Goal: Task Accomplishment & Management: Complete application form

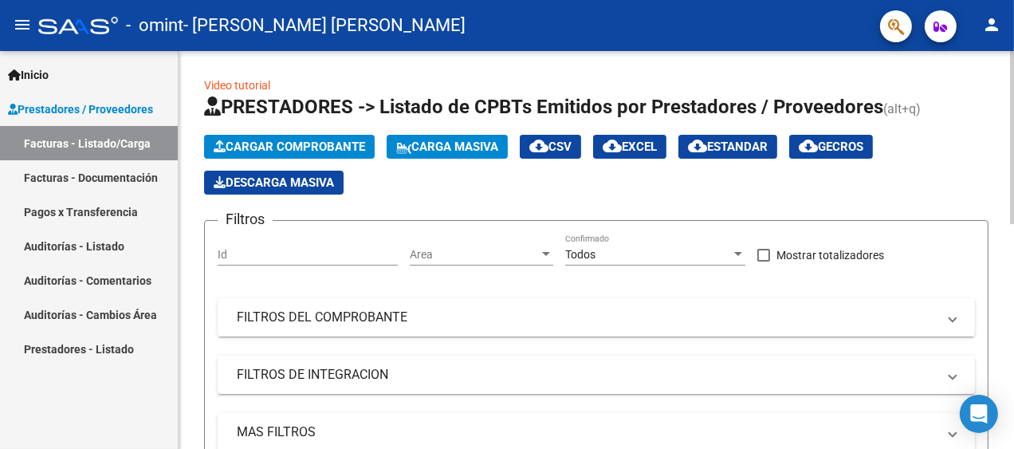
click at [262, 144] on span "Cargar Comprobante" at bounding box center [289, 147] width 151 height 14
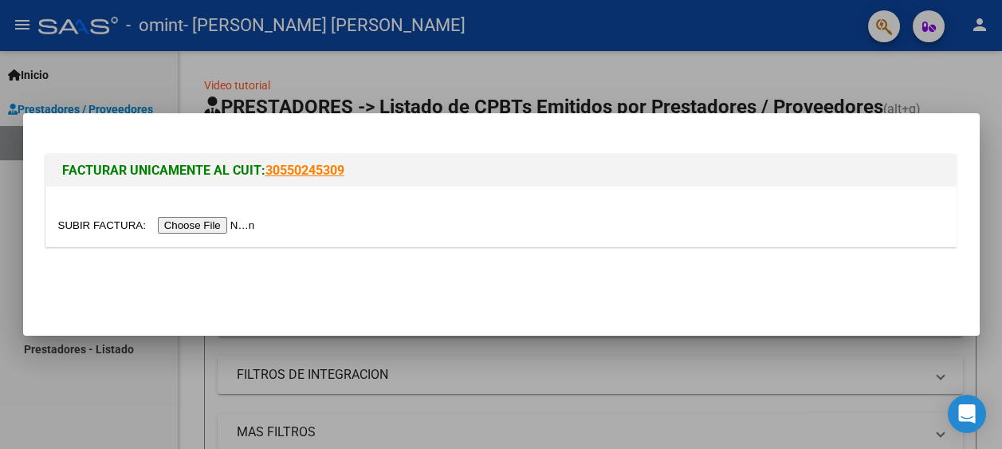
click at [241, 226] on input "file" at bounding box center [159, 225] width 202 height 17
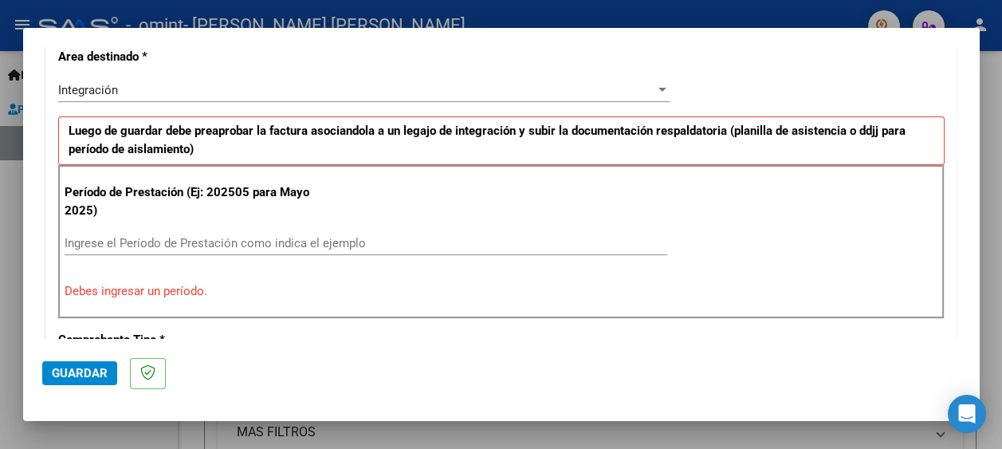
scroll to position [399, 0]
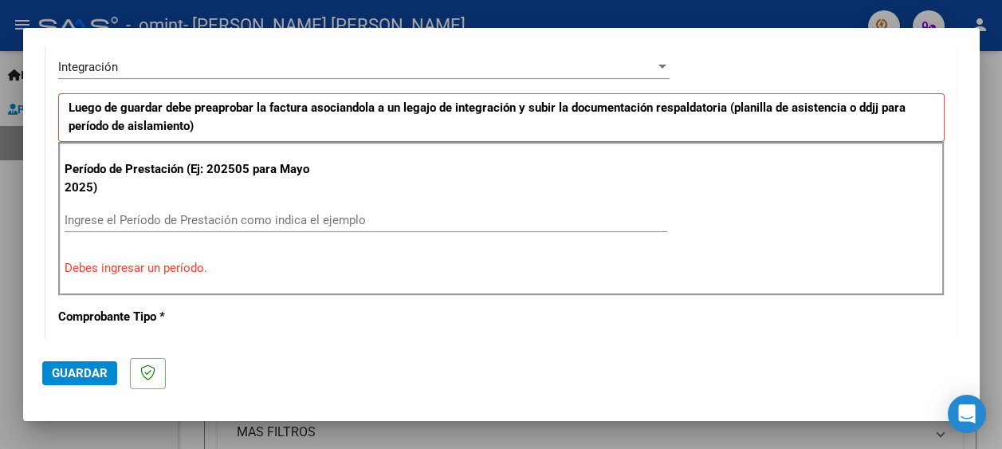
click at [192, 209] on div "Ingrese el Período de Prestación como indica el ejemplo" at bounding box center [366, 220] width 603 height 24
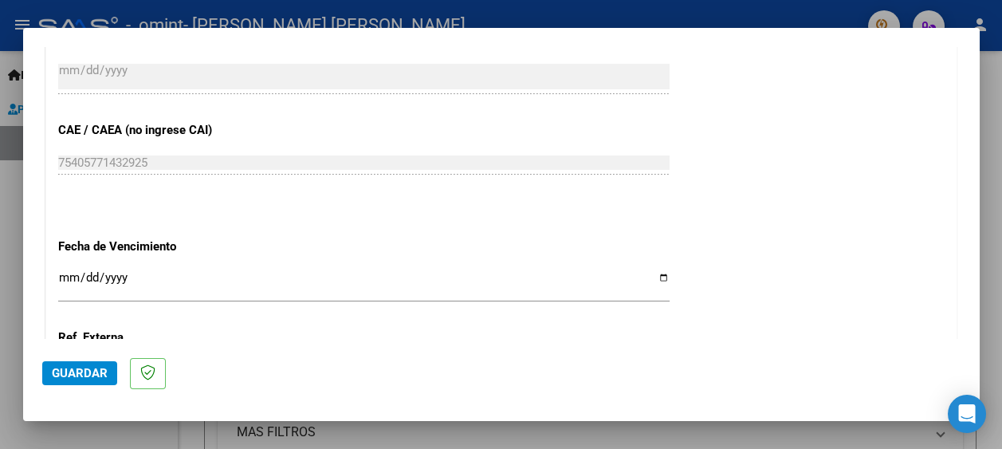
scroll to position [1037, 0]
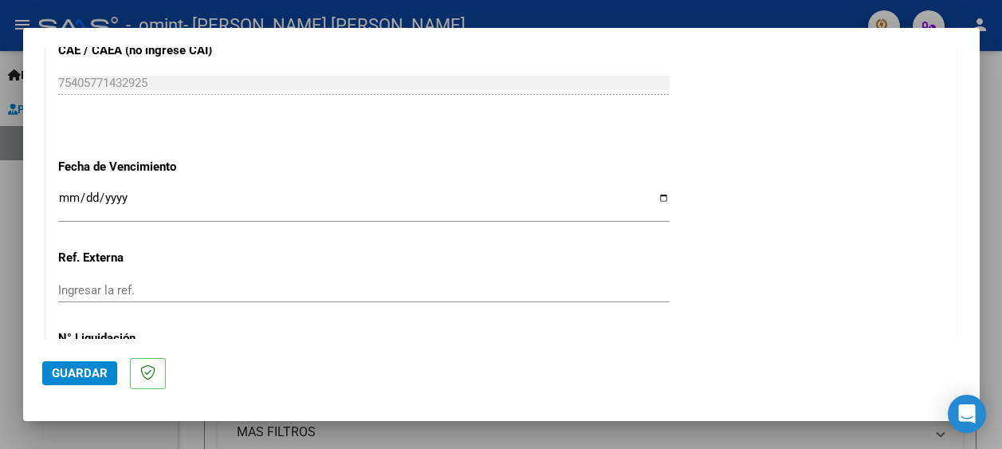
type input "202509"
click at [99, 195] on input "Ingresar la fecha" at bounding box center [364, 204] width 612 height 26
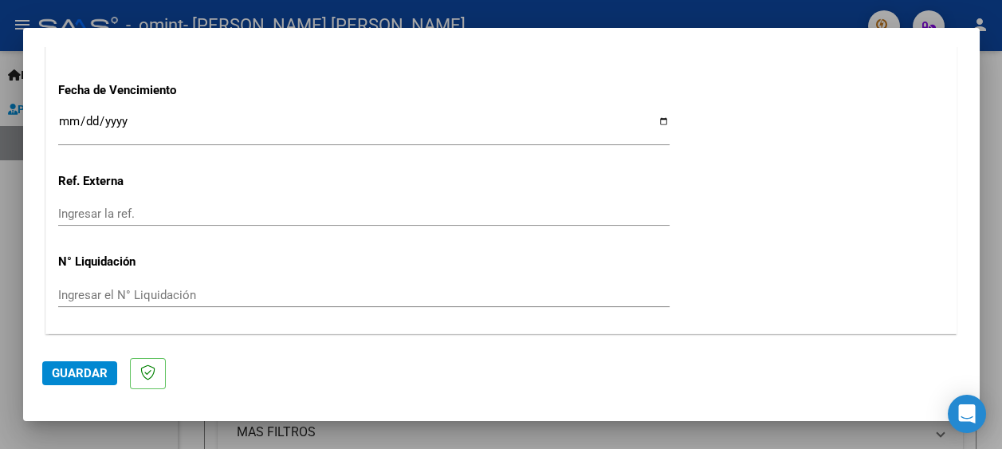
scroll to position [1116, 0]
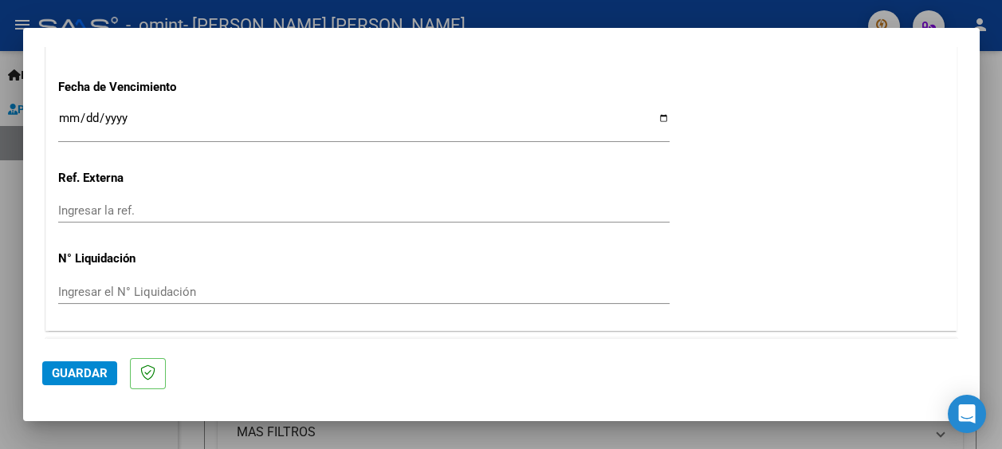
click at [655, 116] on input "Ingresar la fecha" at bounding box center [364, 125] width 612 height 26
type input "[DATE]"
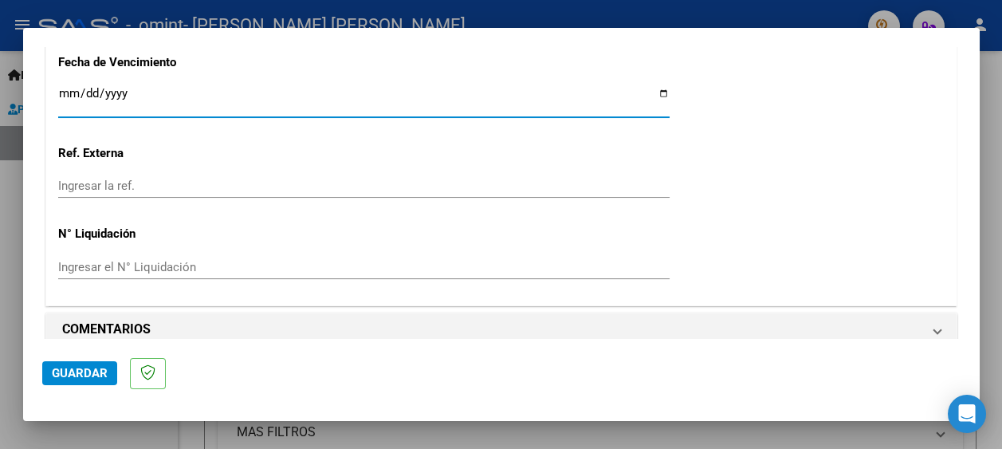
scroll to position [1155, 0]
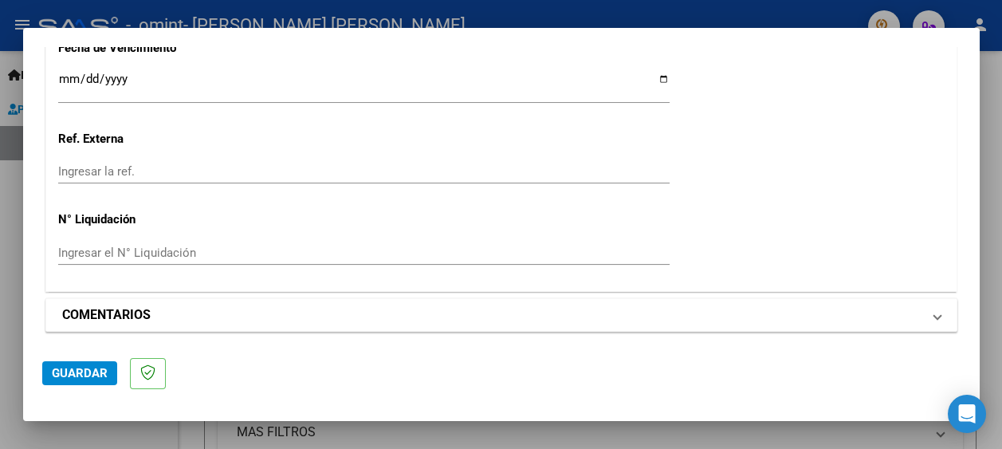
click at [100, 321] on h1 "COMENTARIOS" at bounding box center [106, 314] width 89 height 19
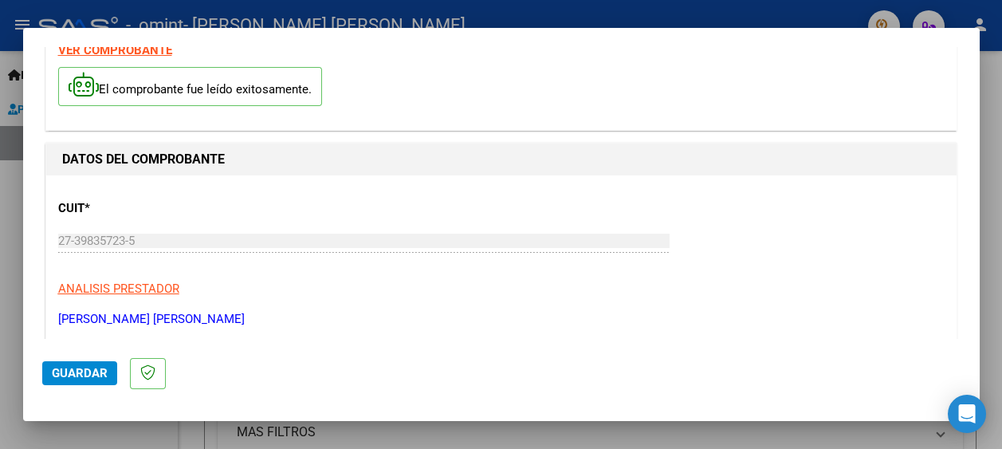
scroll to position [159, 0]
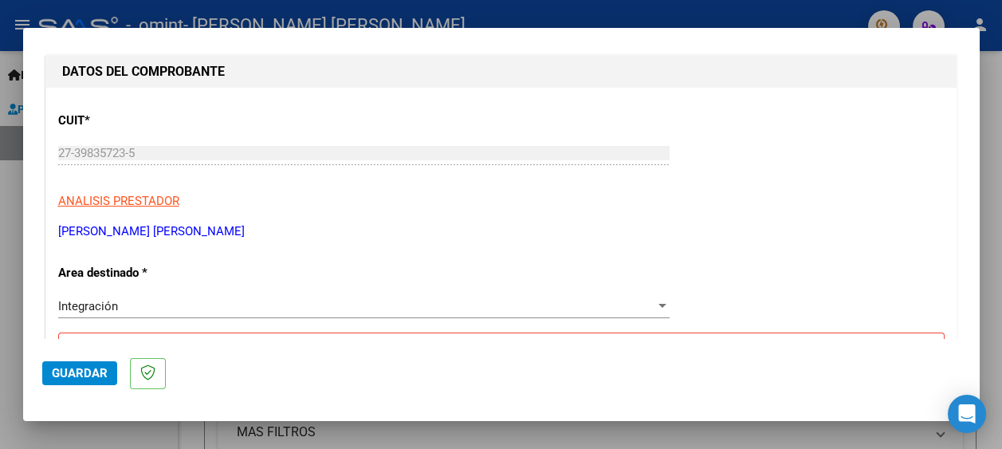
click at [82, 370] on span "Guardar" at bounding box center [80, 373] width 56 height 14
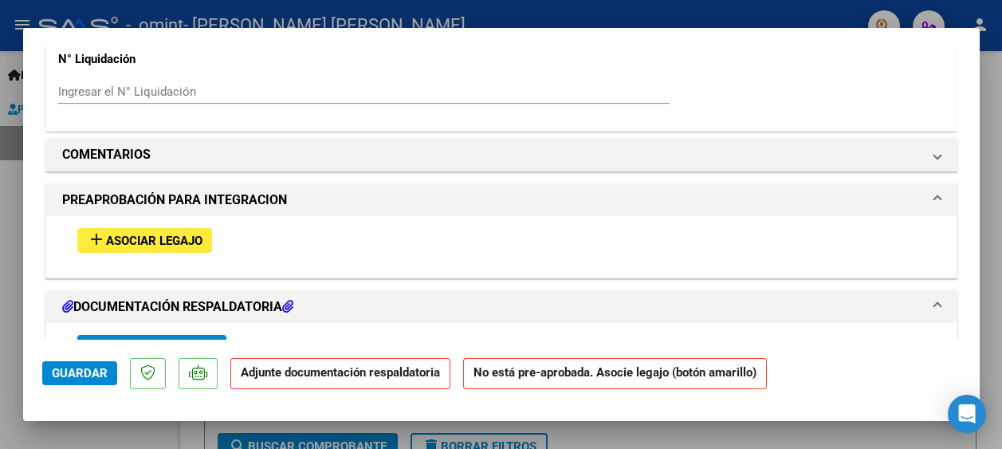
scroll to position [1276, 0]
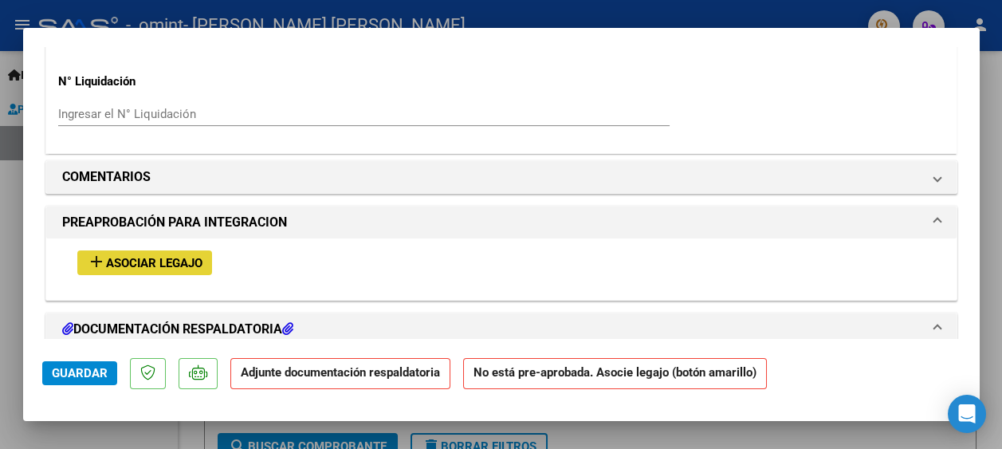
click at [184, 264] on span "Asociar Legajo" at bounding box center [154, 263] width 96 height 14
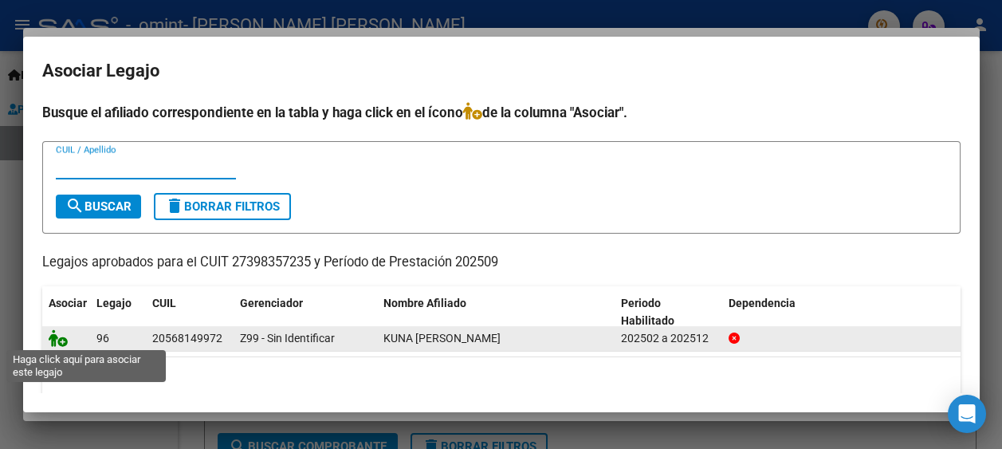
click at [64, 340] on icon at bounding box center [58, 338] width 19 height 18
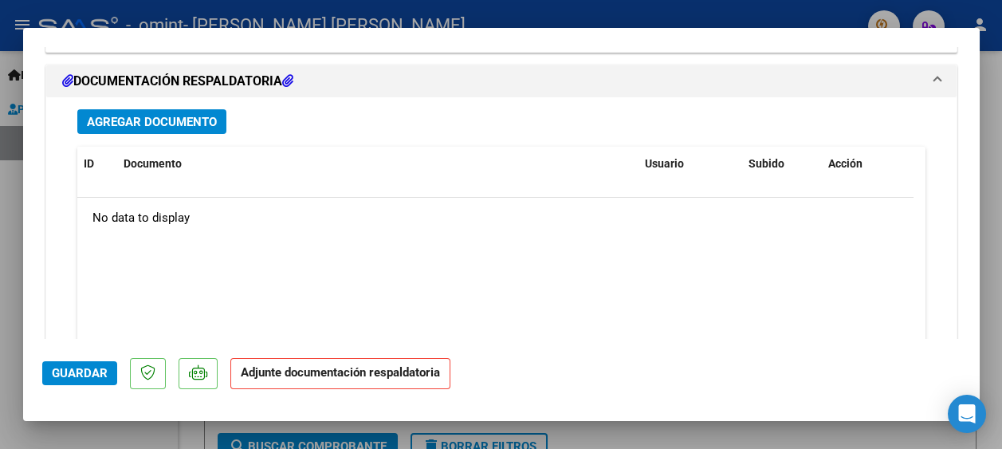
scroll to position [1863, 0]
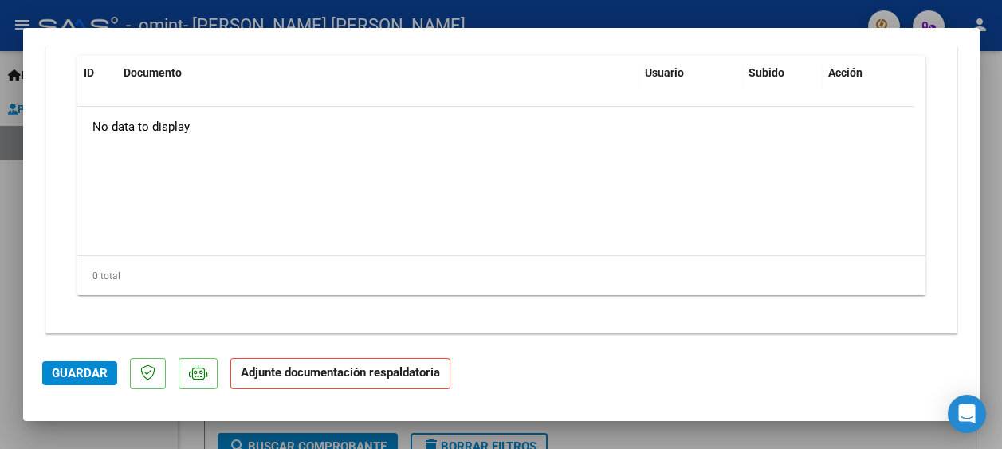
click at [348, 379] on strong "Adjunte documentación respaldatoria" at bounding box center [340, 372] width 199 height 14
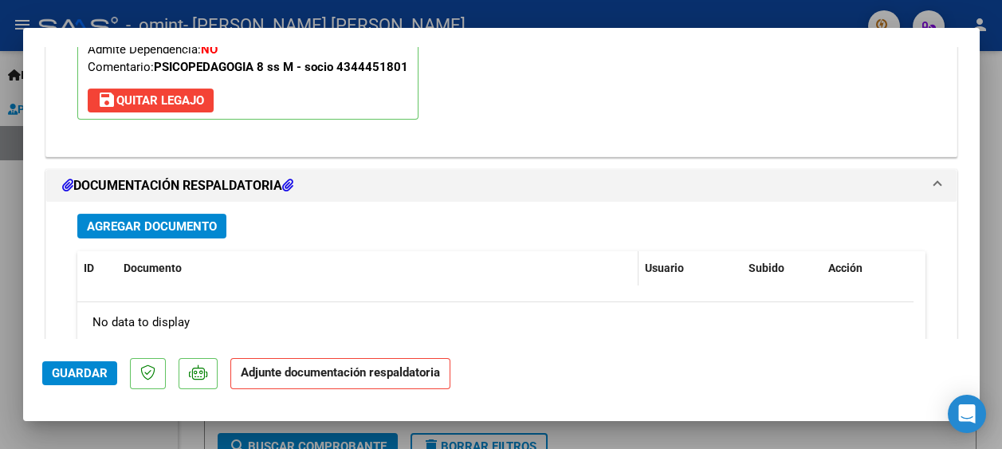
scroll to position [1623, 0]
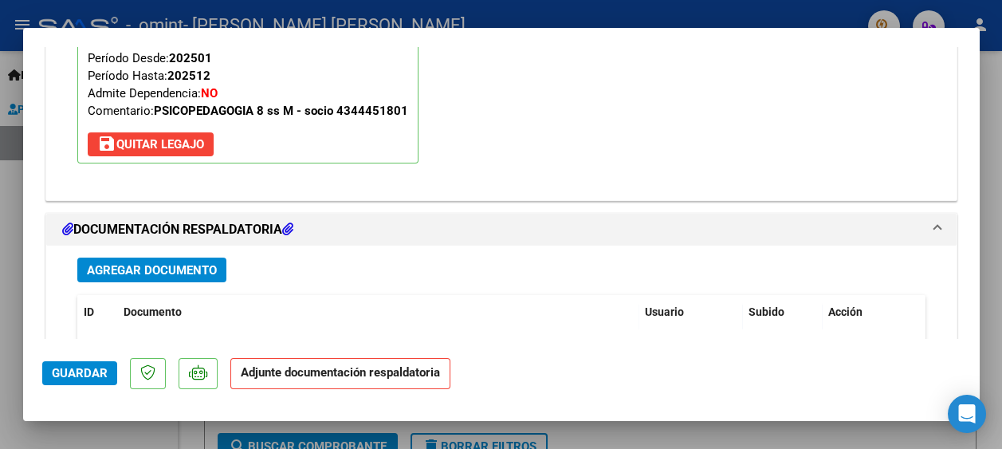
click at [184, 270] on span "Agregar Documento" at bounding box center [152, 270] width 130 height 14
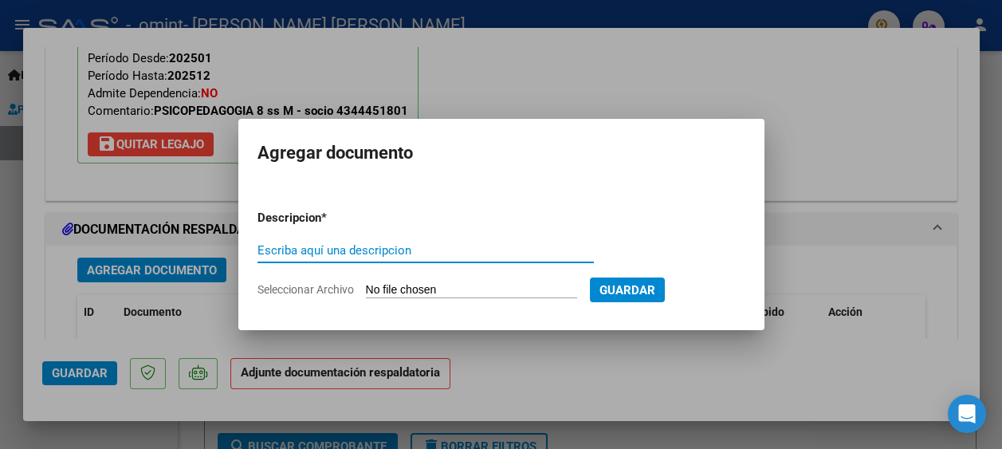
click at [412, 288] on input "Seleccionar Archivo" at bounding box center [471, 290] width 211 height 15
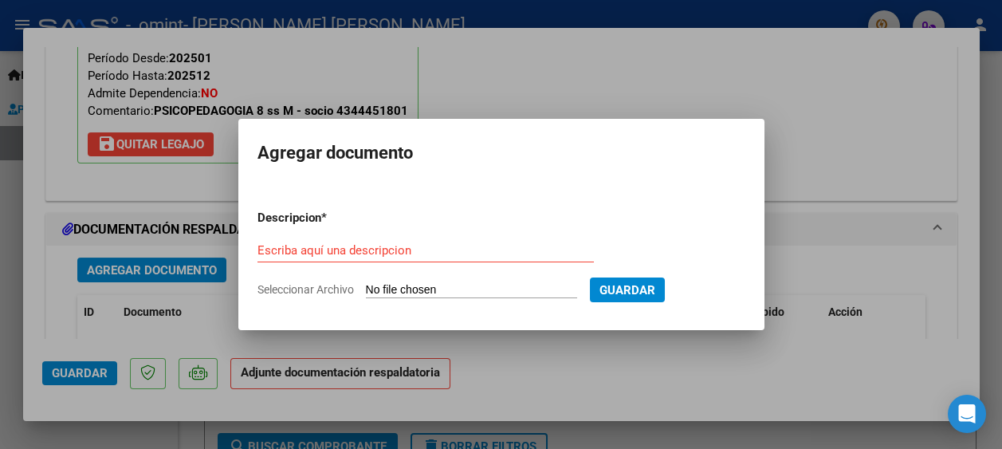
type input "C:\fakepath\PLANILLA ASISTENCIA [PERSON_NAME] [DATE].pdf"
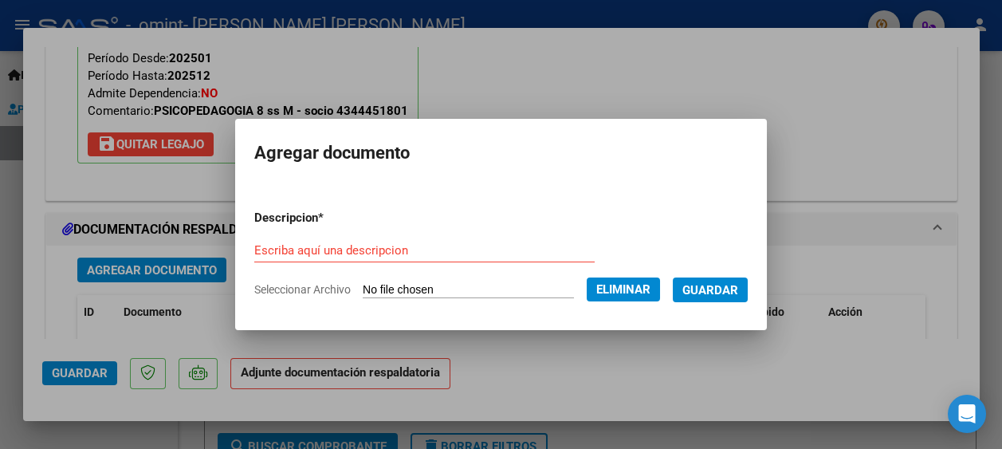
click at [332, 234] on form "Descripcion * Escriba aquí una descripcion Seleccionar Archivo Eliminar Guardar" at bounding box center [501, 254] width 494 height 114
click at [331, 250] on input "Escriba aquí una descripcion" at bounding box center [424, 250] width 340 height 14
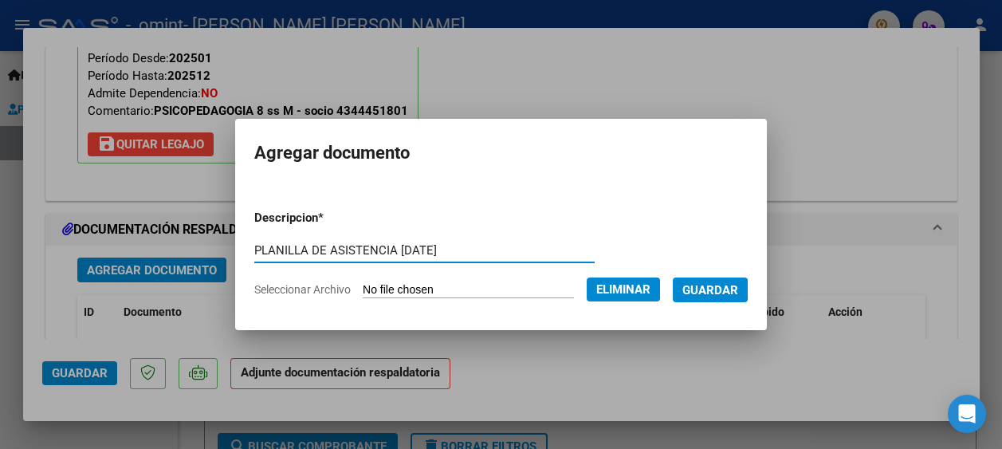
type input "PLANILLA DE ASISTENCIA [DATE]"
click at [726, 285] on span "Guardar" at bounding box center [711, 290] width 56 height 14
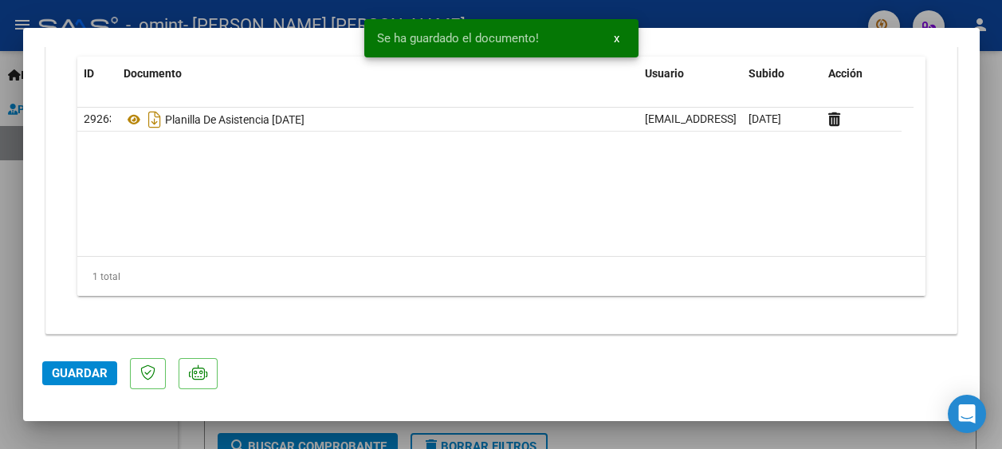
scroll to position [1863, 0]
click at [82, 376] on span "Guardar" at bounding box center [80, 373] width 56 height 14
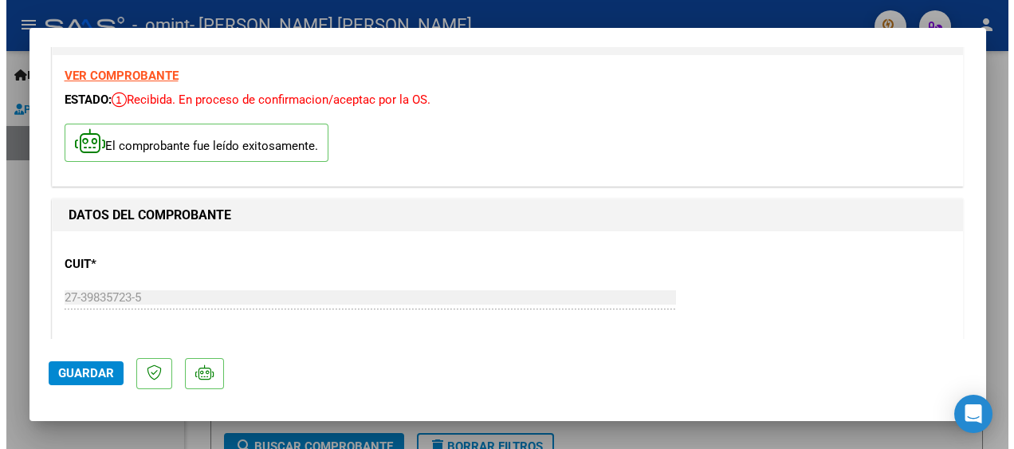
scroll to position [0, 0]
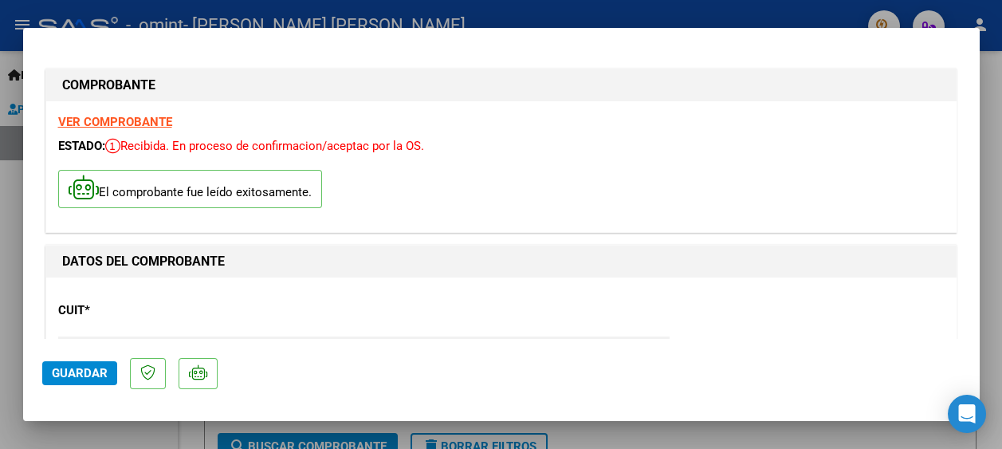
click at [92, 369] on span "Guardar" at bounding box center [80, 373] width 56 height 14
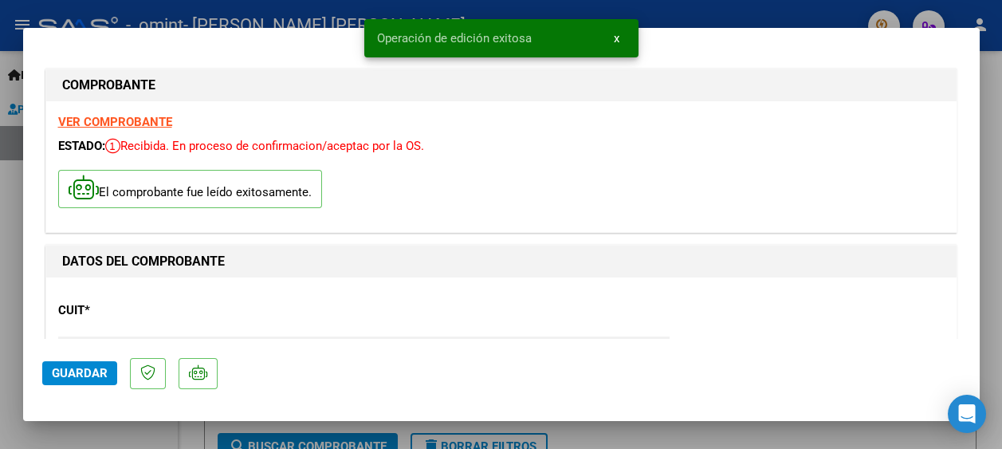
click at [803, 10] on div at bounding box center [501, 224] width 1002 height 449
type input "$ 0,00"
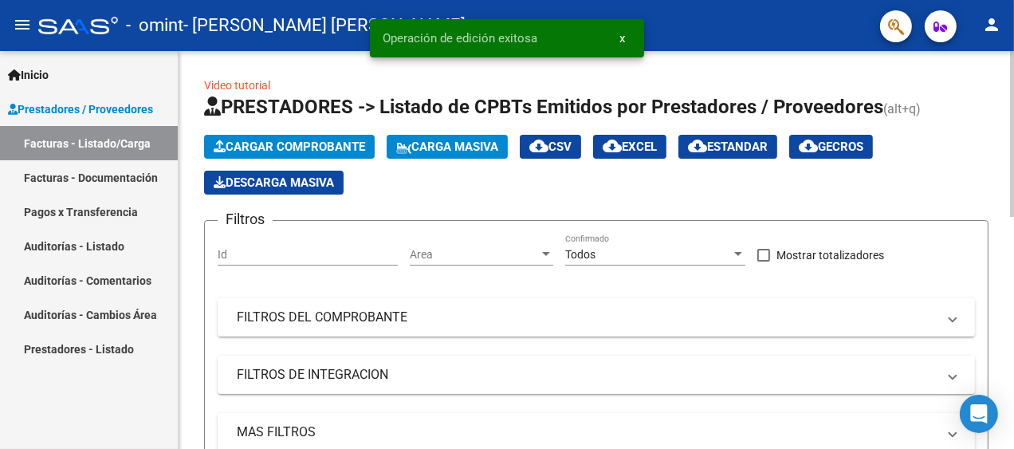
scroll to position [399, 0]
